Goal: Task Accomplishment & Management: Manage account settings

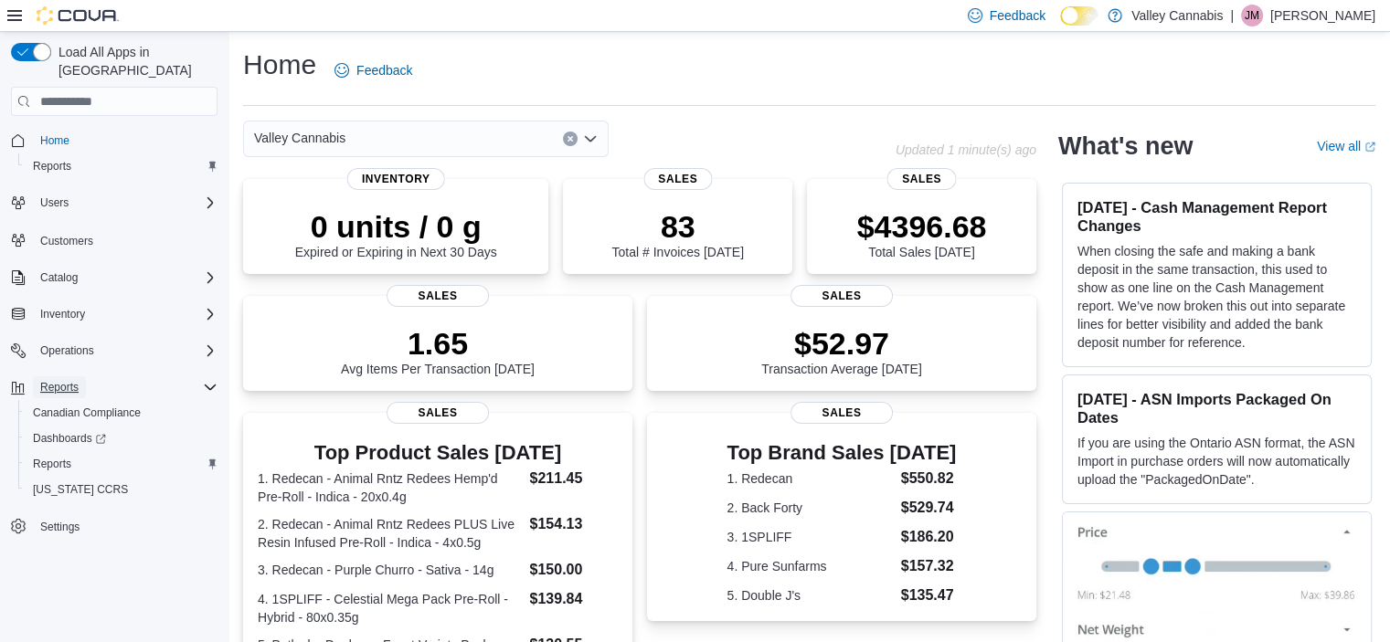
click at [58, 380] on span "Reports" at bounding box center [59, 387] width 38 height 15
click at [60, 457] on span "Reports" at bounding box center [52, 464] width 38 height 15
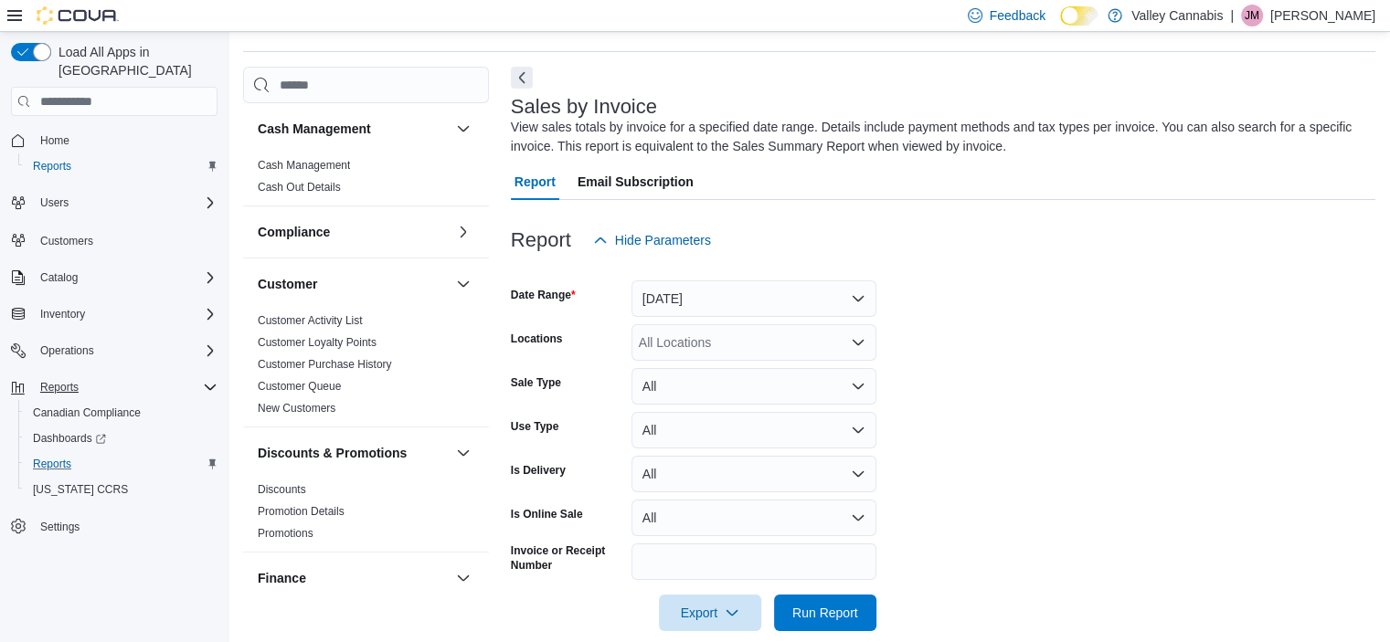
scroll to position [61, 0]
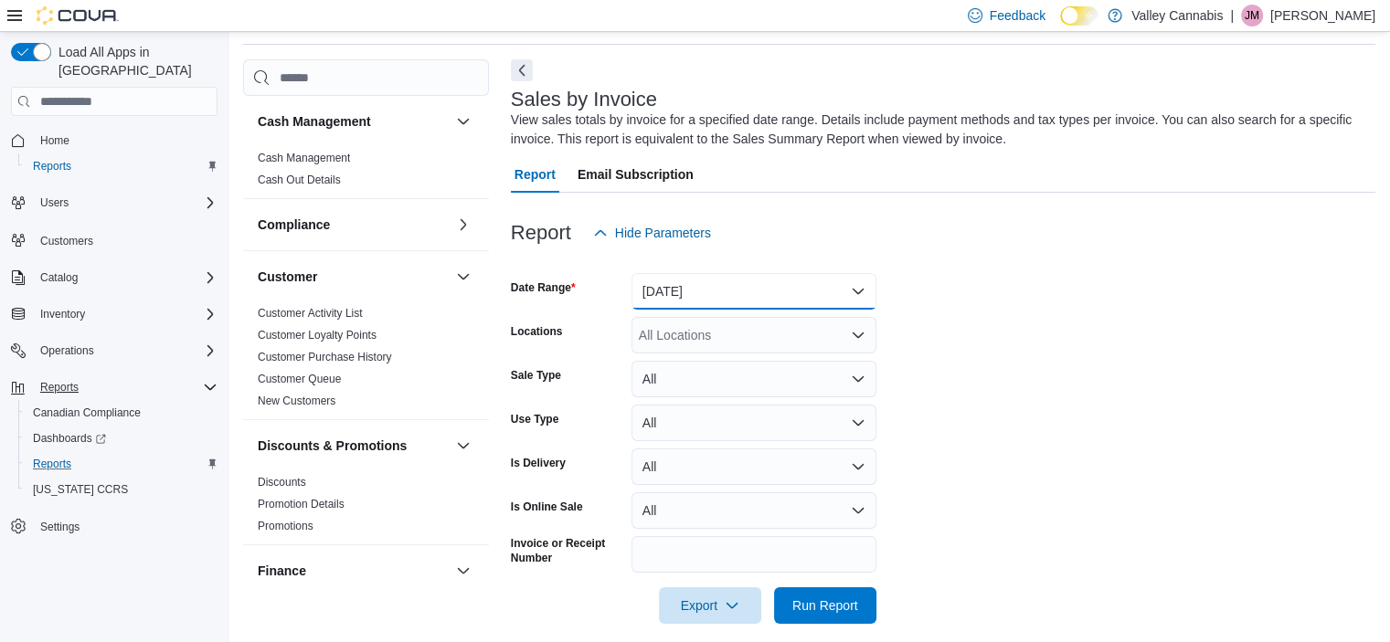
click at [852, 292] on button "Yesterday" at bounding box center [753, 291] width 245 height 37
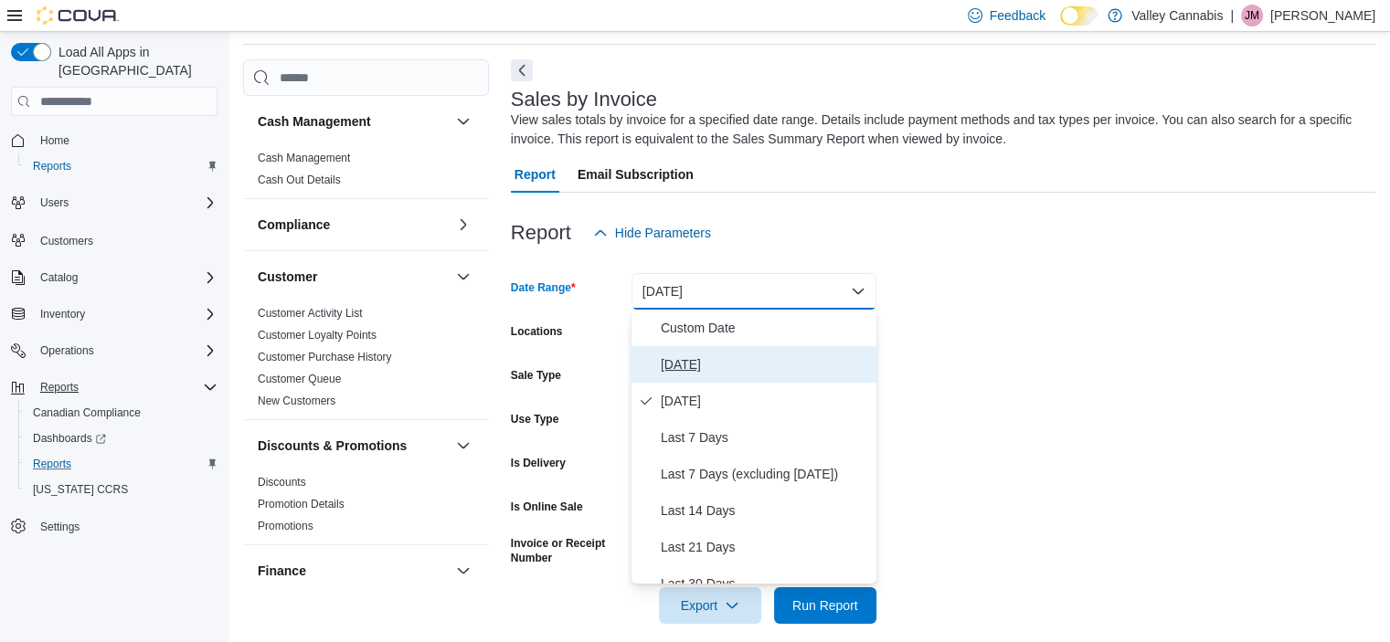
click at [766, 346] on button "Today" at bounding box center [753, 364] width 245 height 37
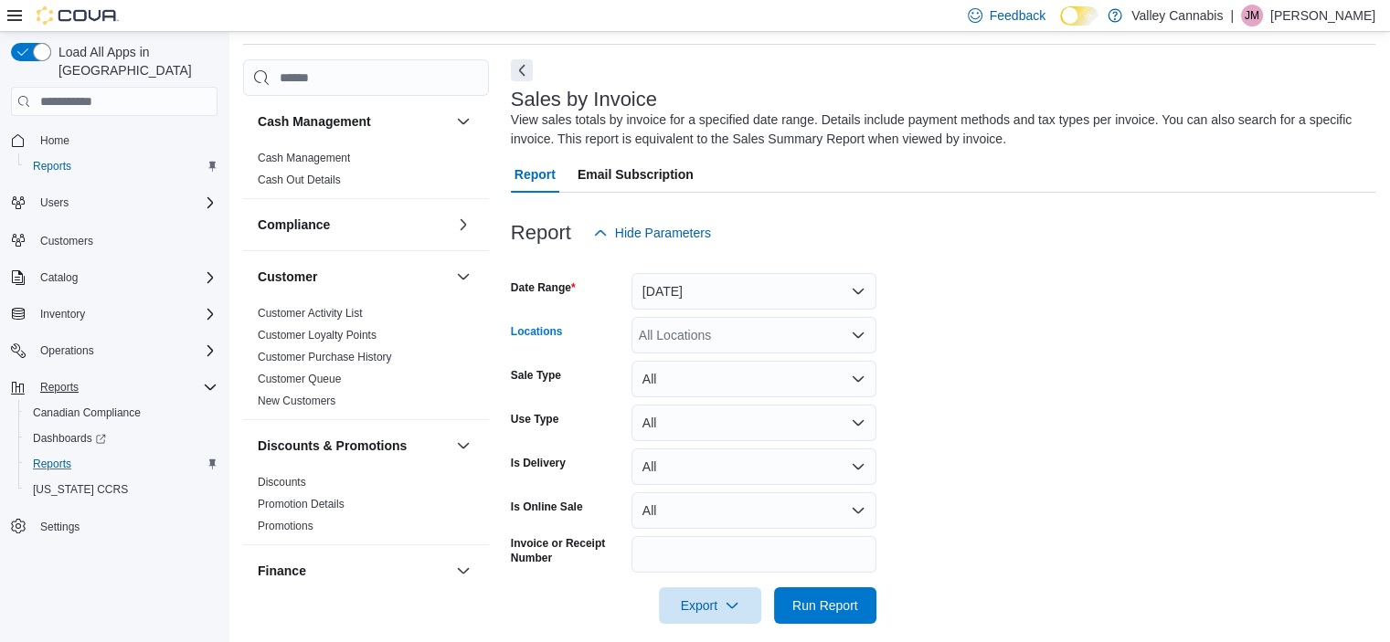
click at [830, 345] on div "All Locations" at bounding box center [753, 335] width 245 height 37
click at [819, 374] on div "Valley Cannabis" at bounding box center [753, 366] width 223 height 18
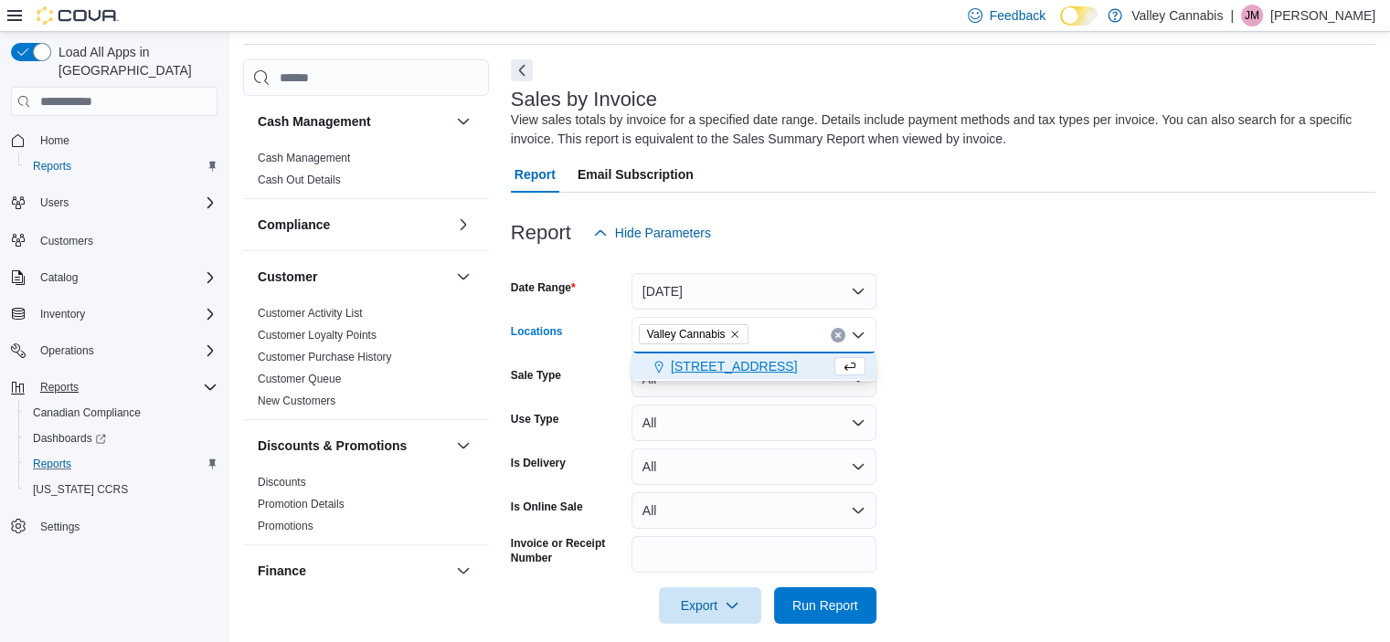
click at [842, 332] on button "Clear input" at bounding box center [838, 335] width 15 height 15
click at [853, 334] on icon "Close list of options" at bounding box center [858, 335] width 11 height 5
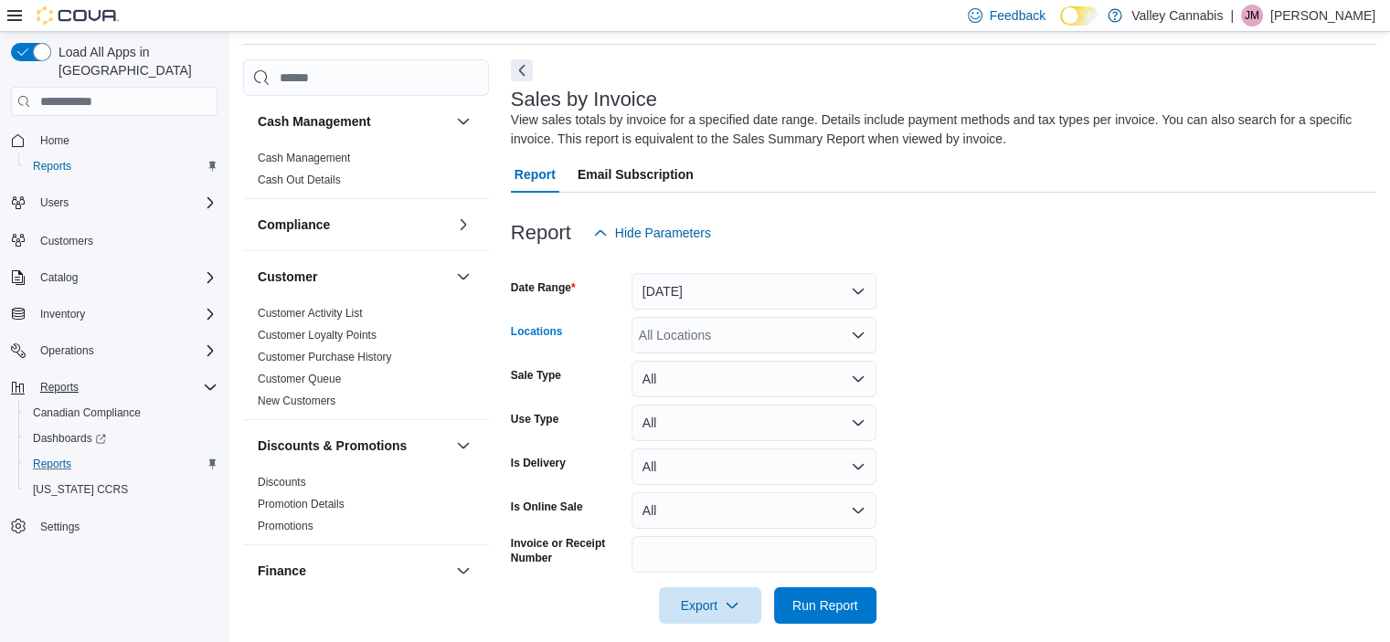
click at [855, 337] on icon "Open list of options" at bounding box center [858, 335] width 15 height 15
click at [779, 389] on span "820 Pembroke Street East" at bounding box center [734, 393] width 126 height 18
click at [821, 609] on span "Run Report" at bounding box center [825, 605] width 66 height 18
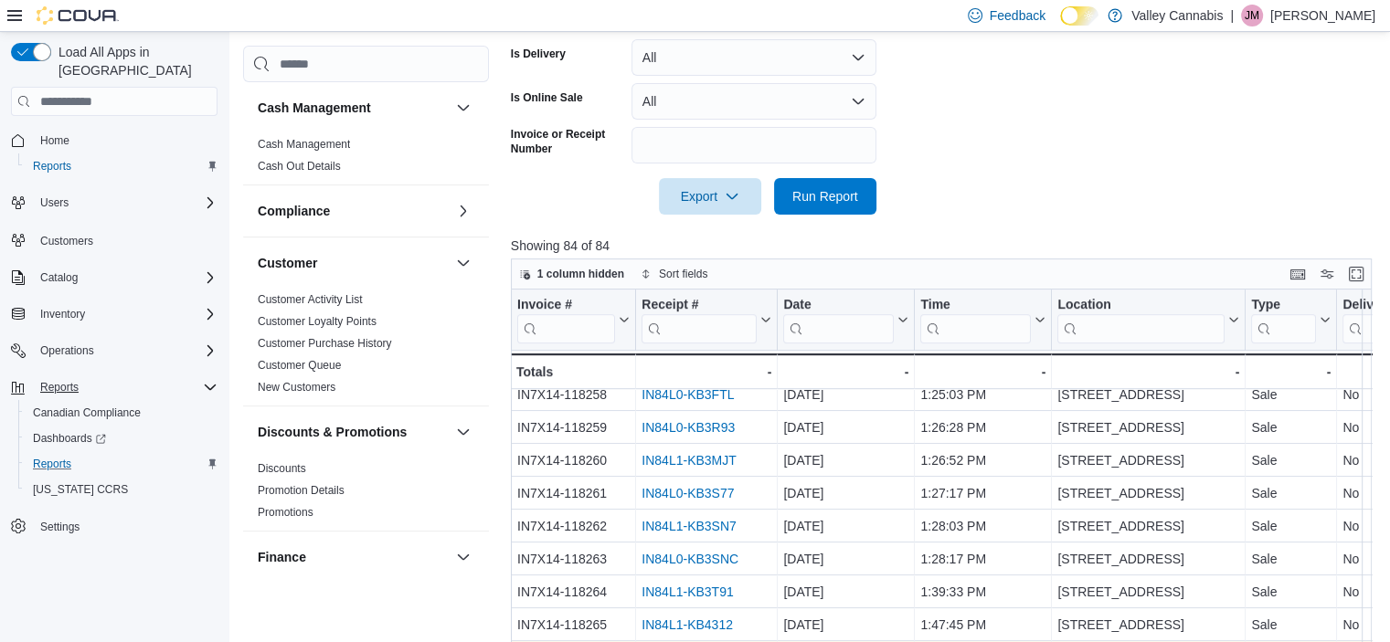
scroll to position [615, 0]
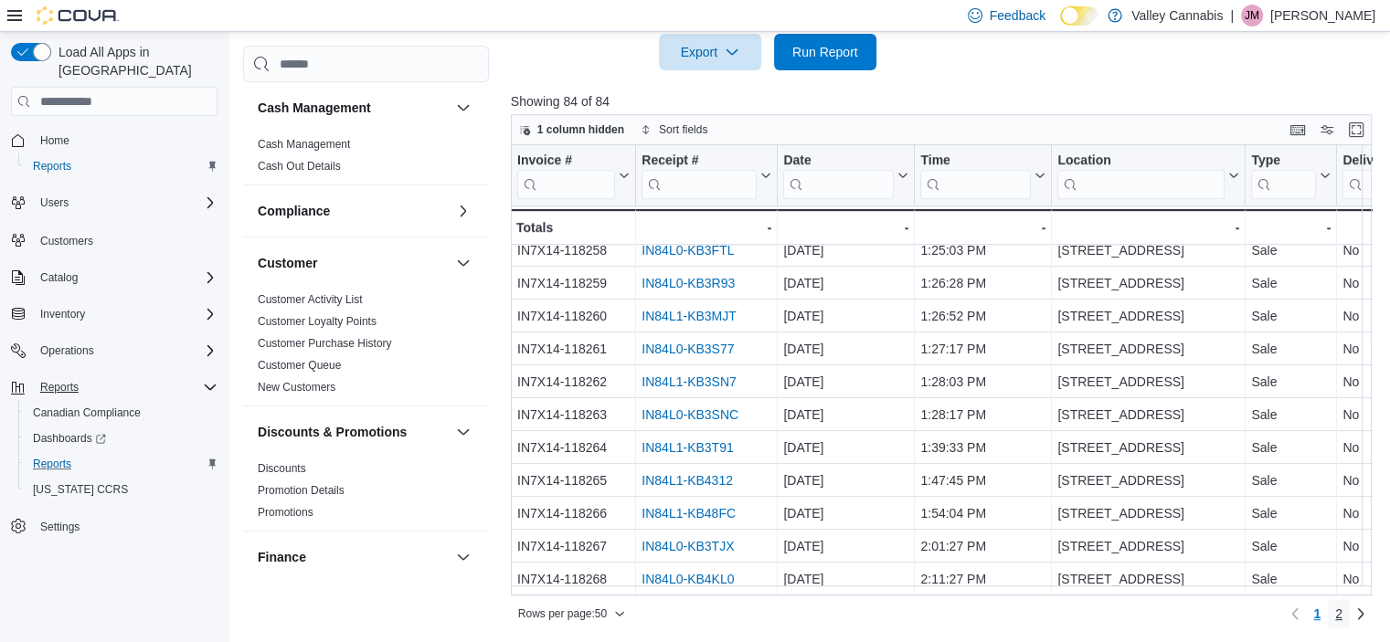
click at [1342, 617] on span "2" at bounding box center [1338, 614] width 7 height 18
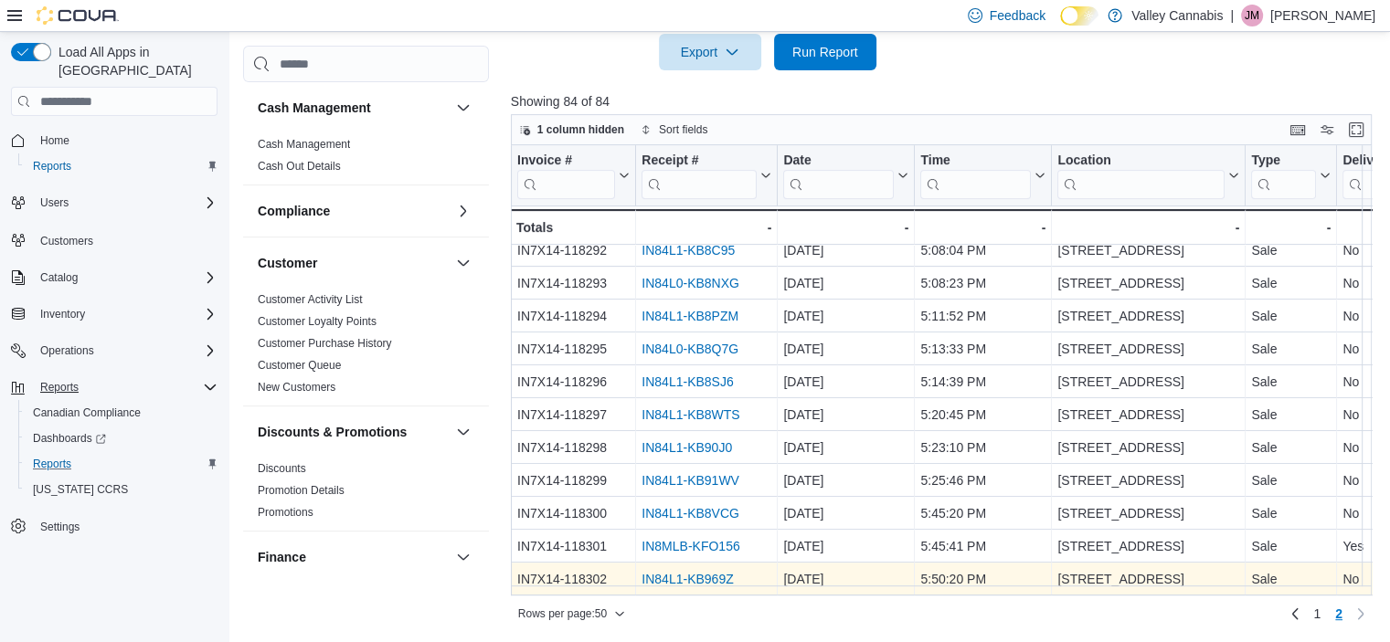
click at [714, 572] on link "IN84L1-KB969Z" at bounding box center [687, 579] width 91 height 15
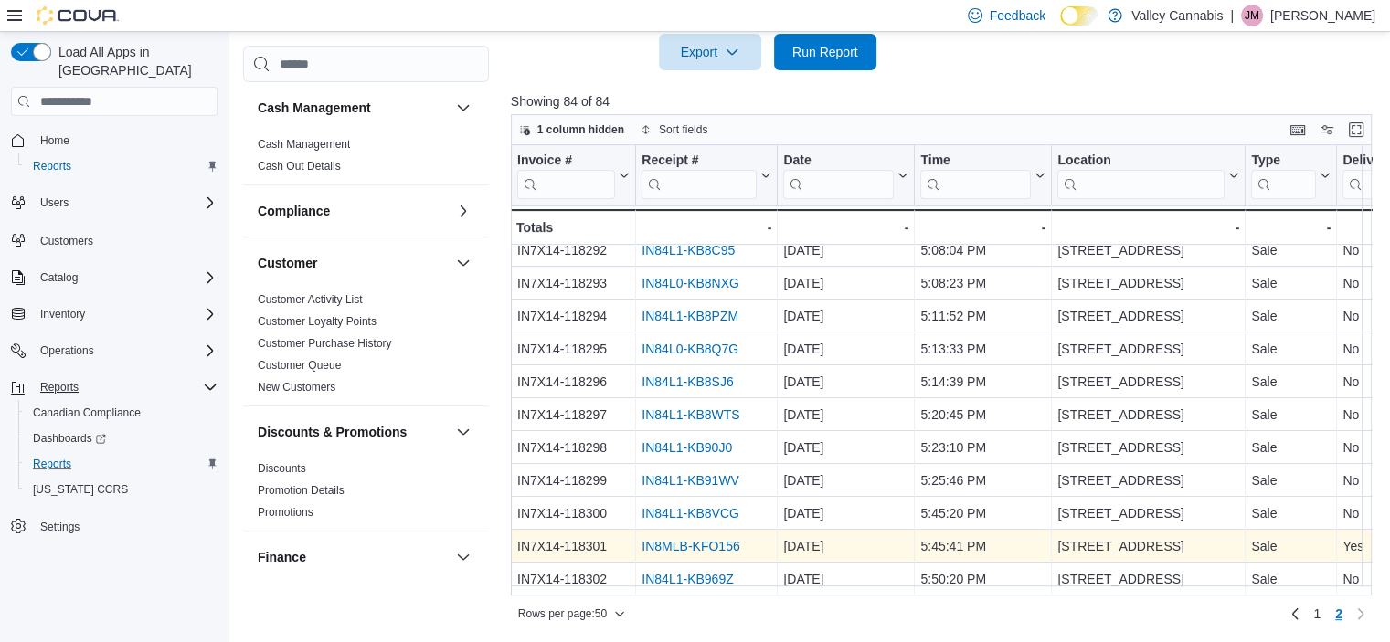
click at [716, 539] on link "IN8MLB-KFO156" at bounding box center [691, 546] width 98 height 15
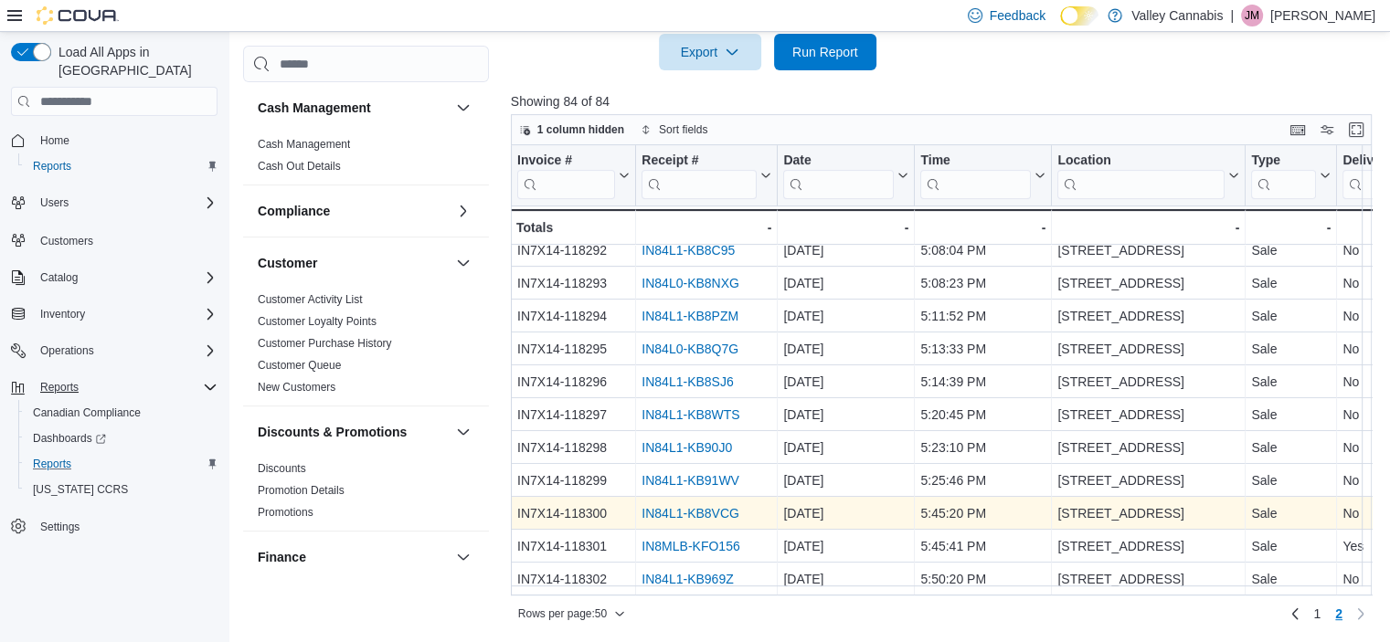
click at [710, 506] on link "IN84L1-KB8VCG" at bounding box center [691, 513] width 98 height 15
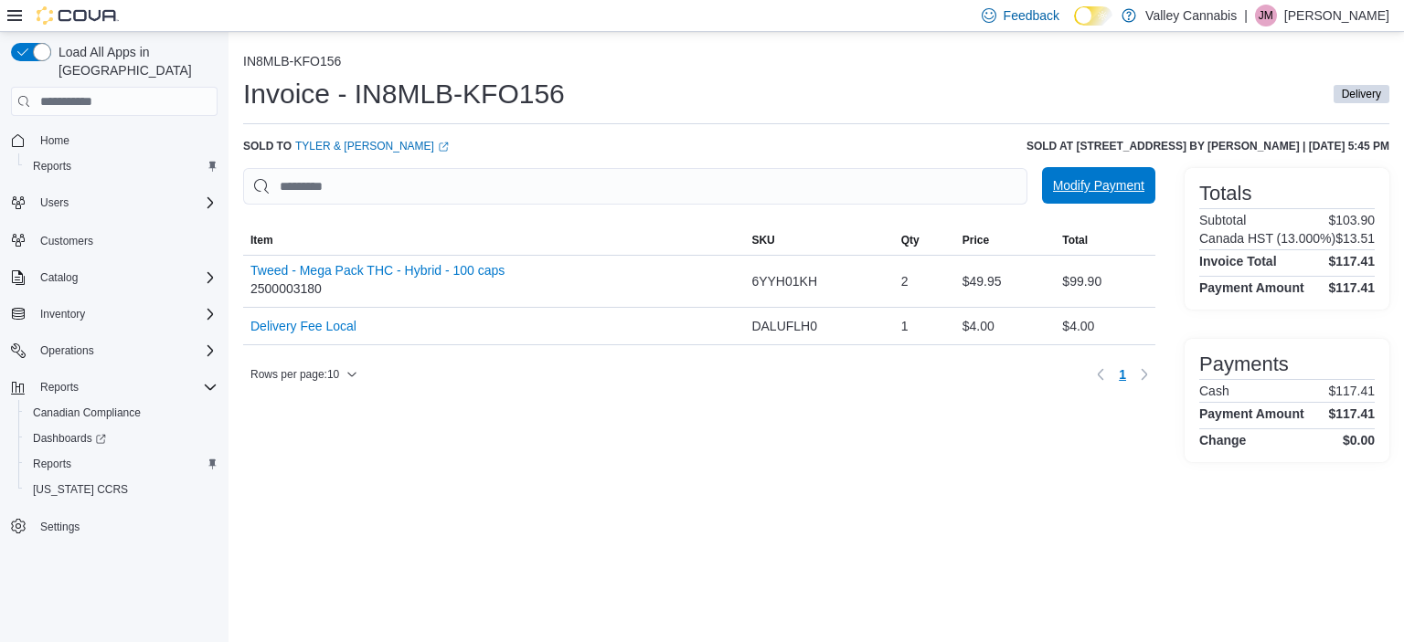
click at [1114, 192] on span "Modify Payment" at bounding box center [1098, 185] width 91 height 18
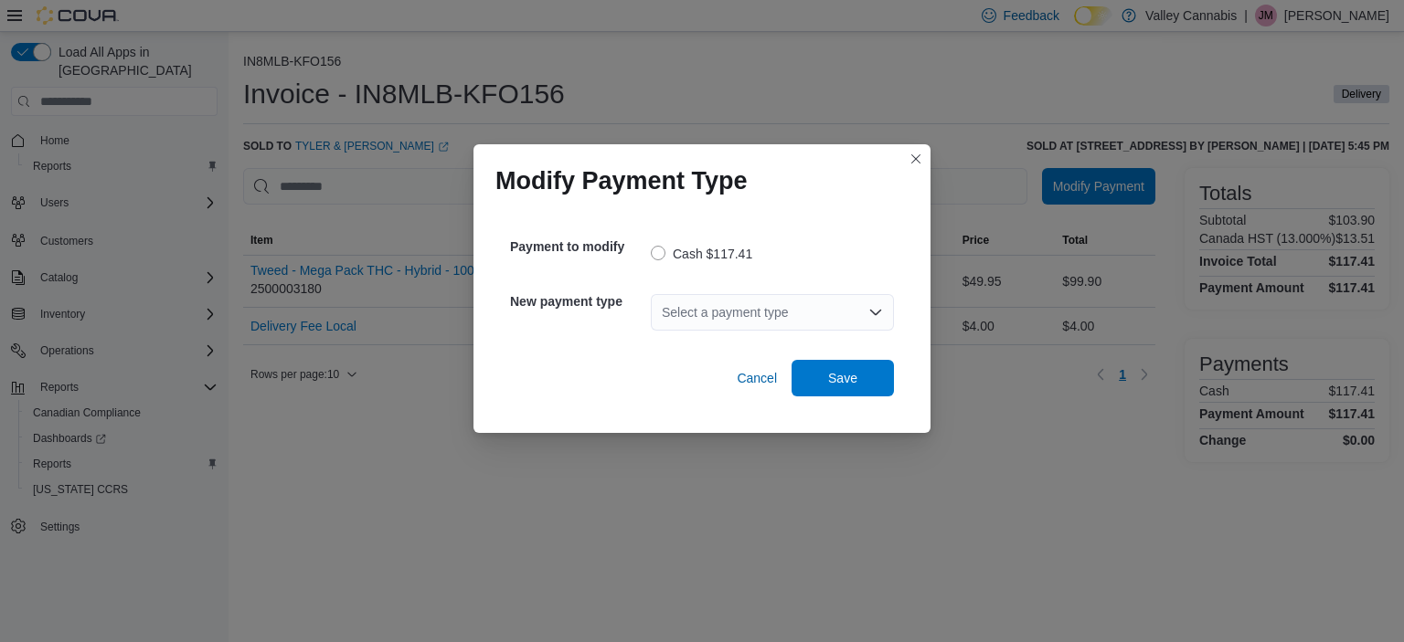
click at [875, 312] on icon "Open list of options" at bounding box center [875, 312] width 15 height 15
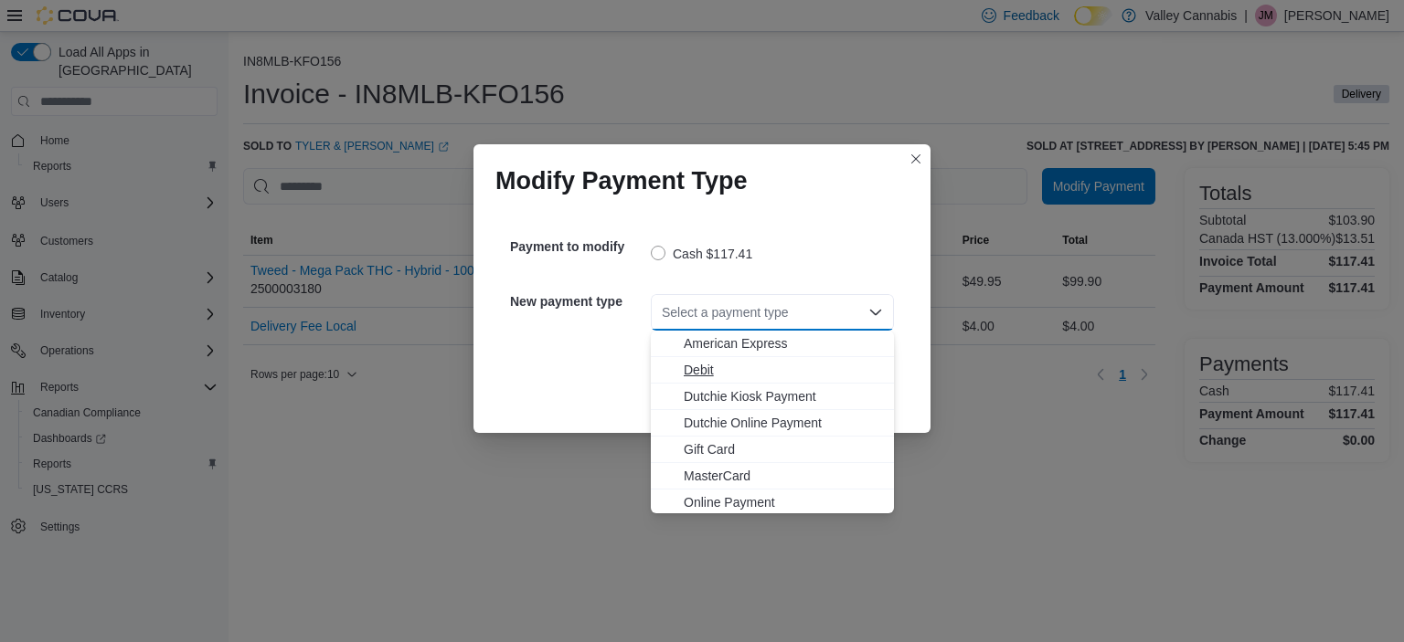
click at [737, 369] on span "Debit" at bounding box center [783, 370] width 199 height 18
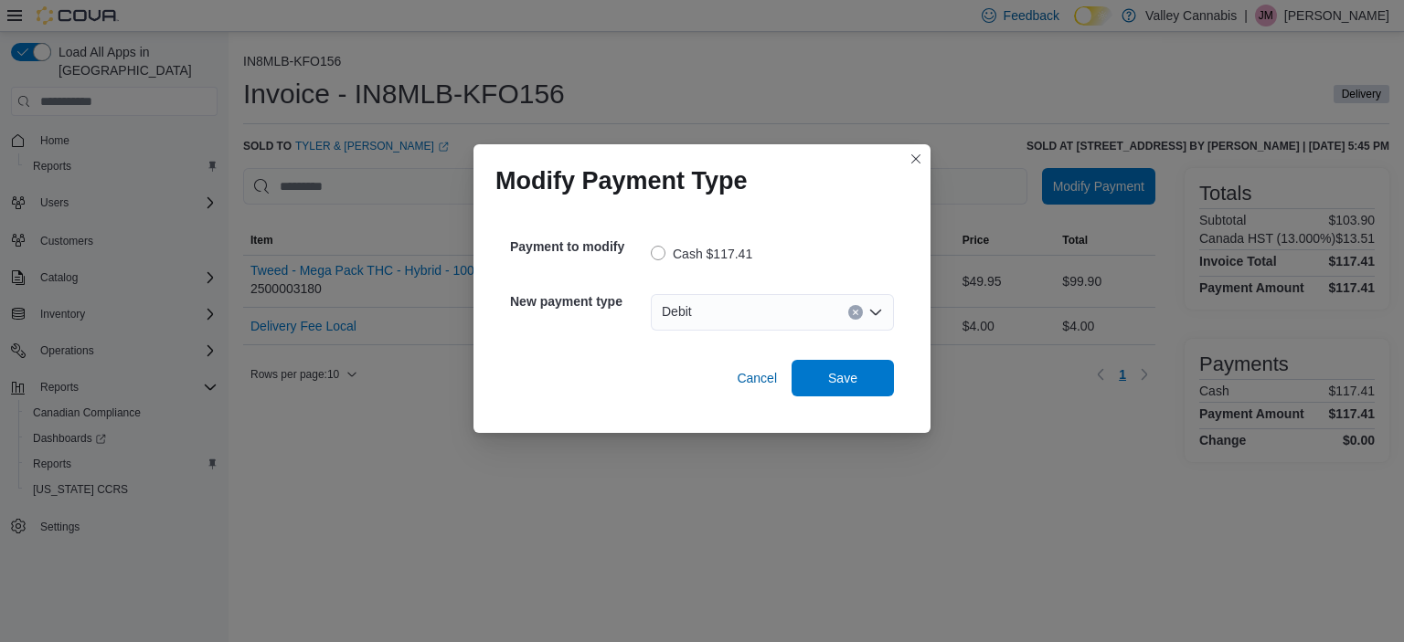
click at [812, 357] on div "Cancel Save" at bounding box center [702, 370] width 384 height 51
click at [819, 374] on span "Save" at bounding box center [842, 377] width 80 height 37
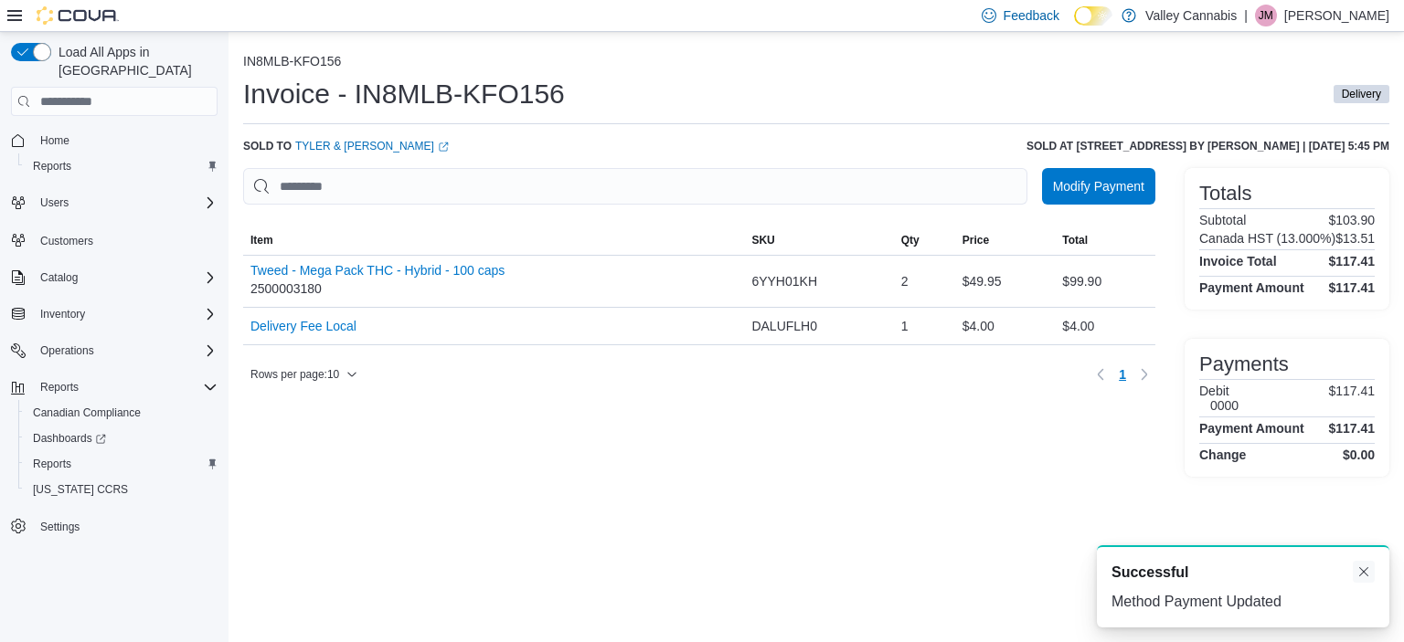
drag, startPoint x: 1354, startPoint y: 560, endPoint x: 1359, endPoint y: 579, distance: 19.7
click at [1354, 564] on div "A new notification appears Successful Method Payment Updated" at bounding box center [1243, 587] width 292 height 82
click at [1359, 579] on button "Dismiss toast" at bounding box center [1364, 572] width 22 height 22
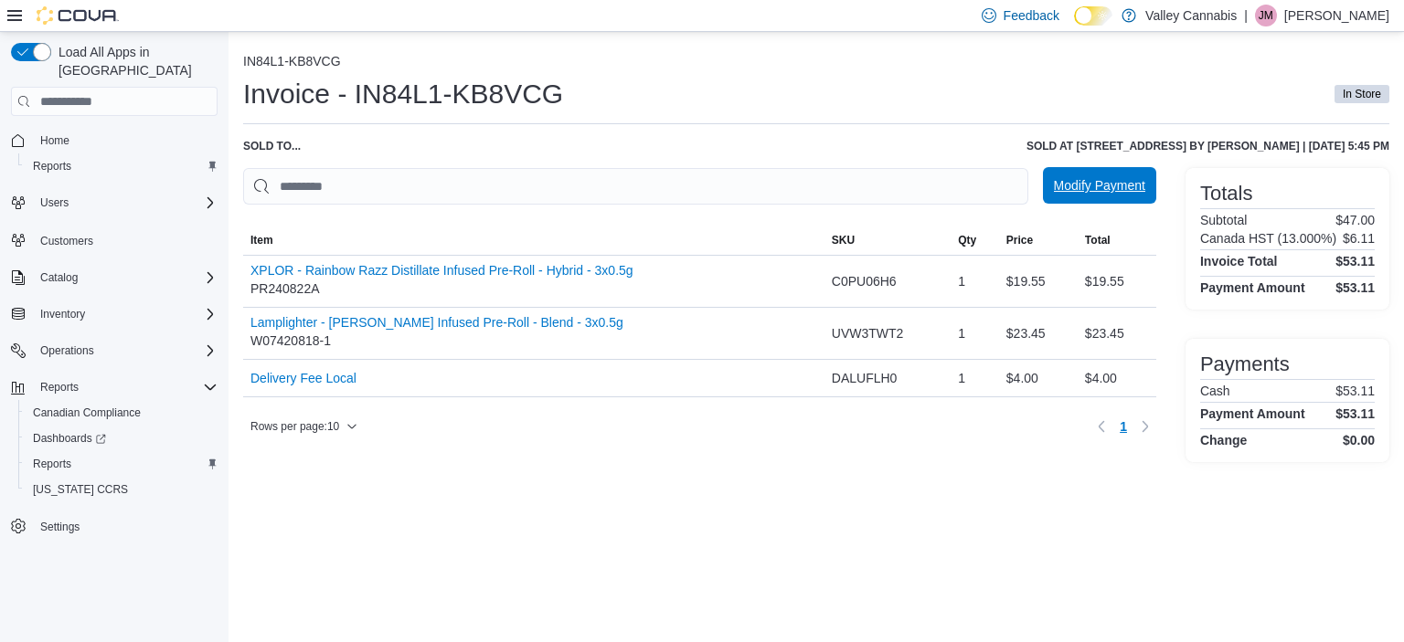
click at [1081, 187] on span "Modify Payment" at bounding box center [1099, 185] width 91 height 18
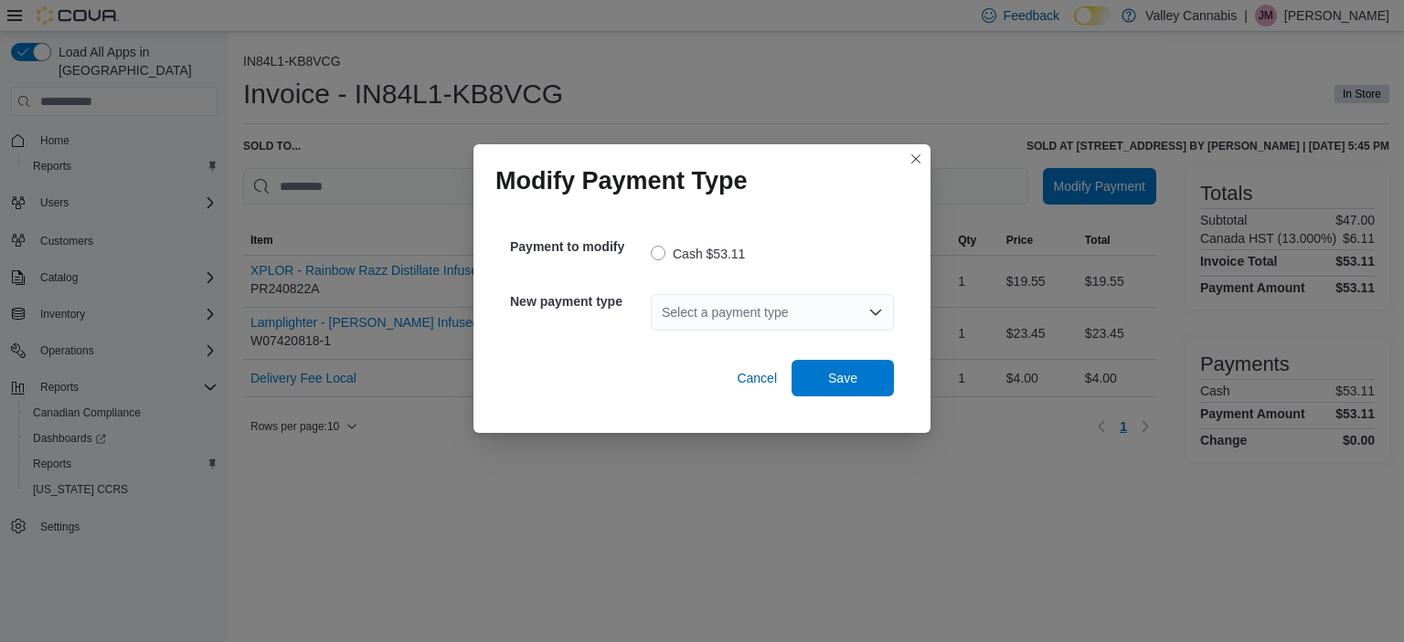
click at [872, 315] on icon "Open list of options" at bounding box center [875, 312] width 15 height 15
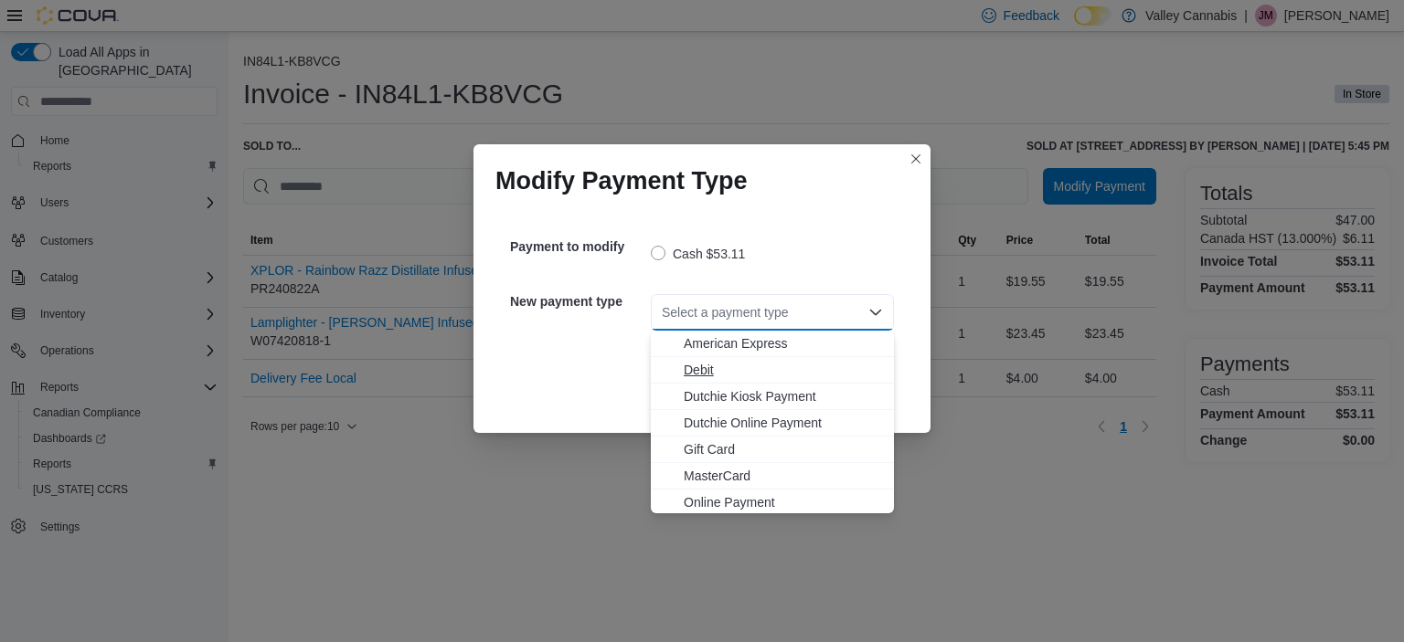
click at [785, 363] on span "Debit" at bounding box center [783, 370] width 199 height 18
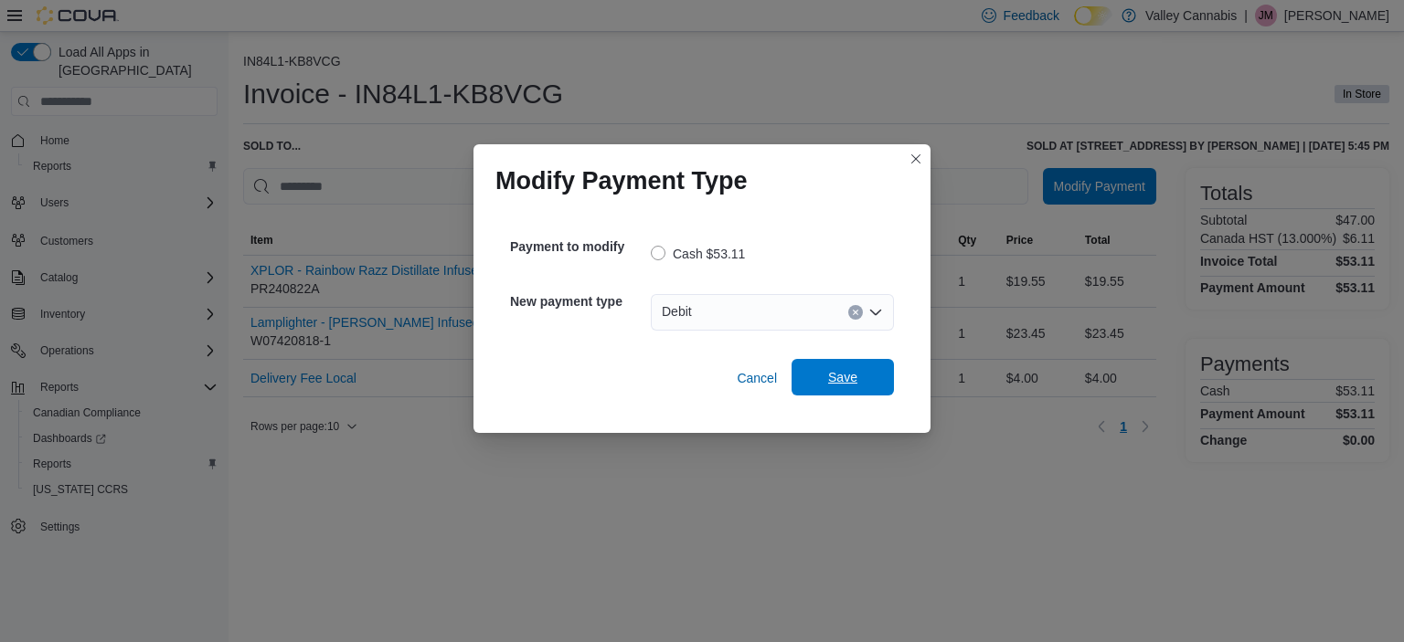
click at [864, 395] on span "Save" at bounding box center [842, 377] width 80 height 37
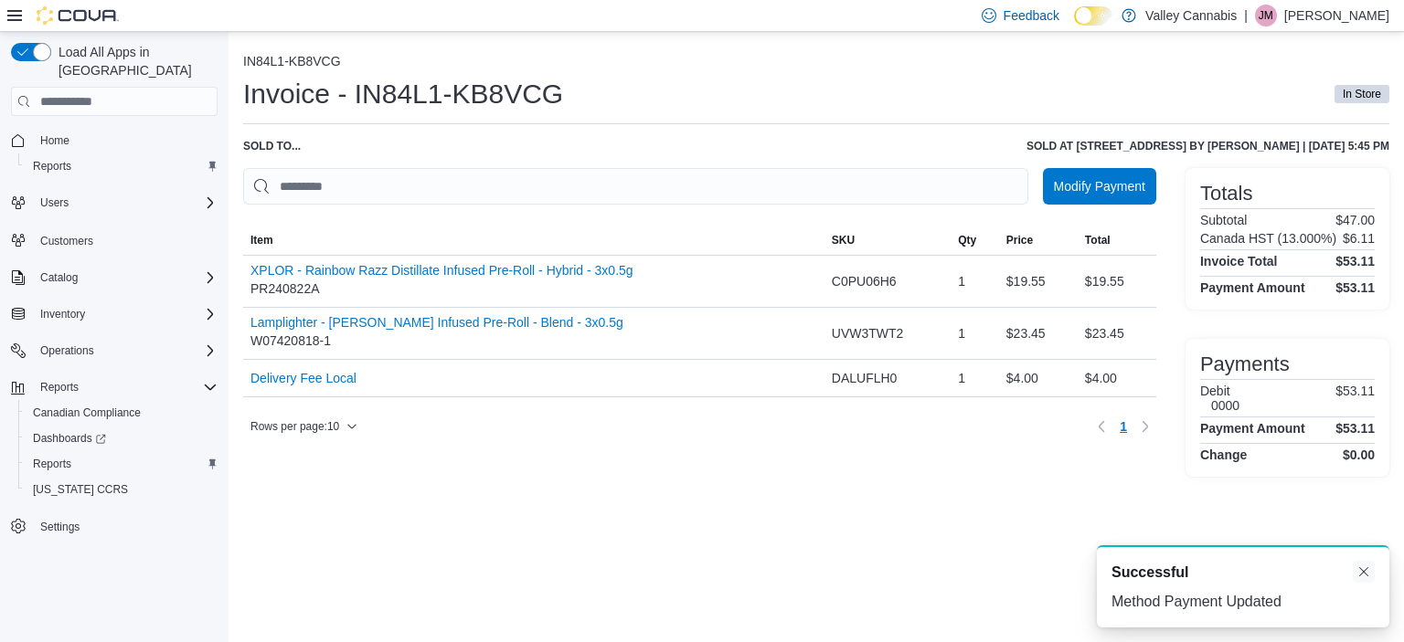
click at [1363, 571] on button "Dismiss toast" at bounding box center [1364, 572] width 22 height 22
